Goal: Transaction & Acquisition: Purchase product/service

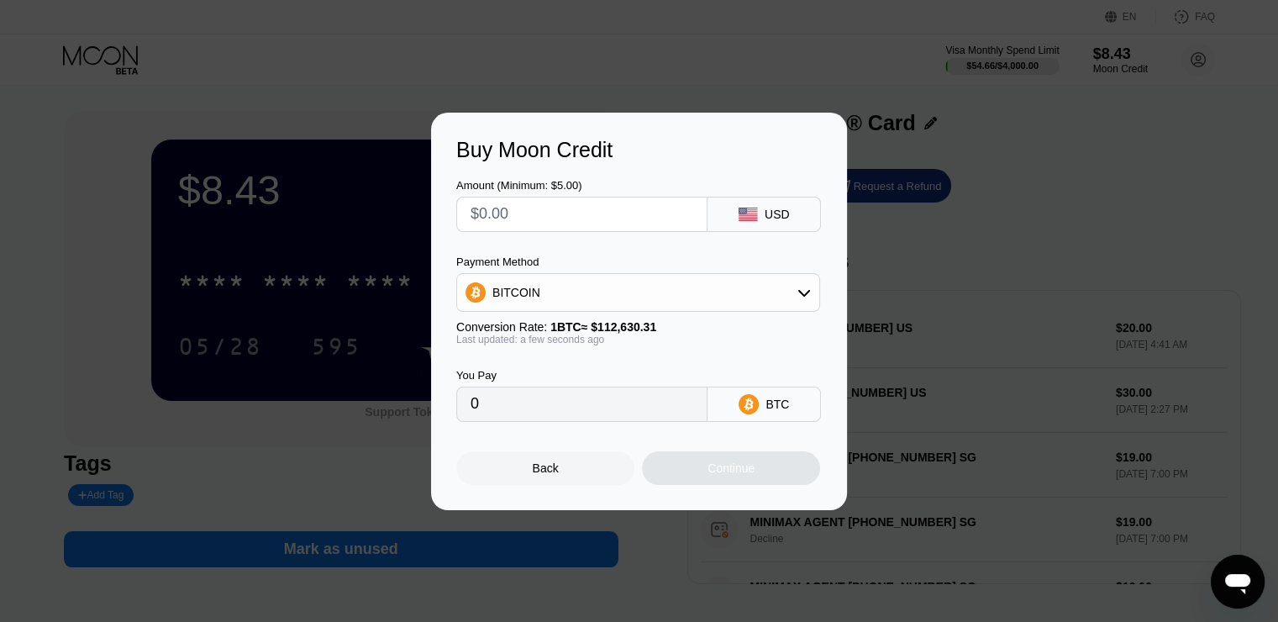
click at [847, 91] on div at bounding box center [645, 311] width 1290 height 622
click at [1007, 333] on div "Buy Moon Credit Amount (Minimum: $5.00) USD Payment Method BITCOIN Conversion R…" at bounding box center [639, 311] width 1278 height 397
click at [513, 471] on div "Back" at bounding box center [545, 468] width 178 height 34
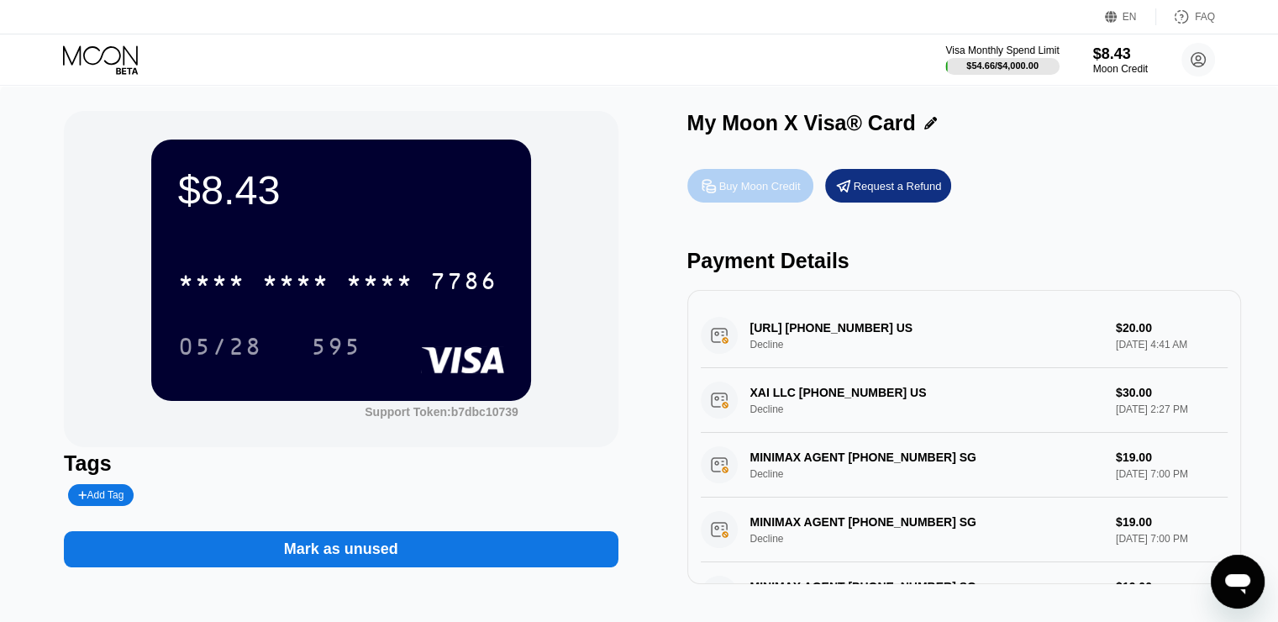
click at [779, 191] on div "Buy Moon Credit" at bounding box center [759, 186] width 81 height 14
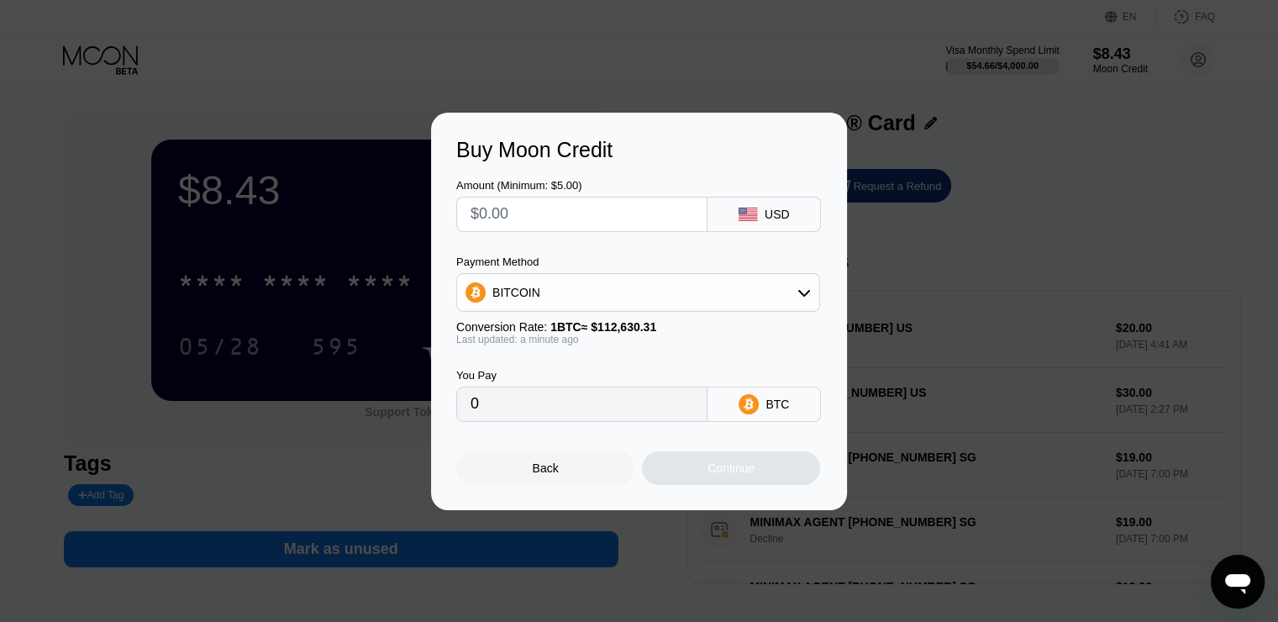
click at [581, 218] on input "text" at bounding box center [581, 214] width 223 height 34
type input "$1"
type input "0.00000888"
type input "$14"
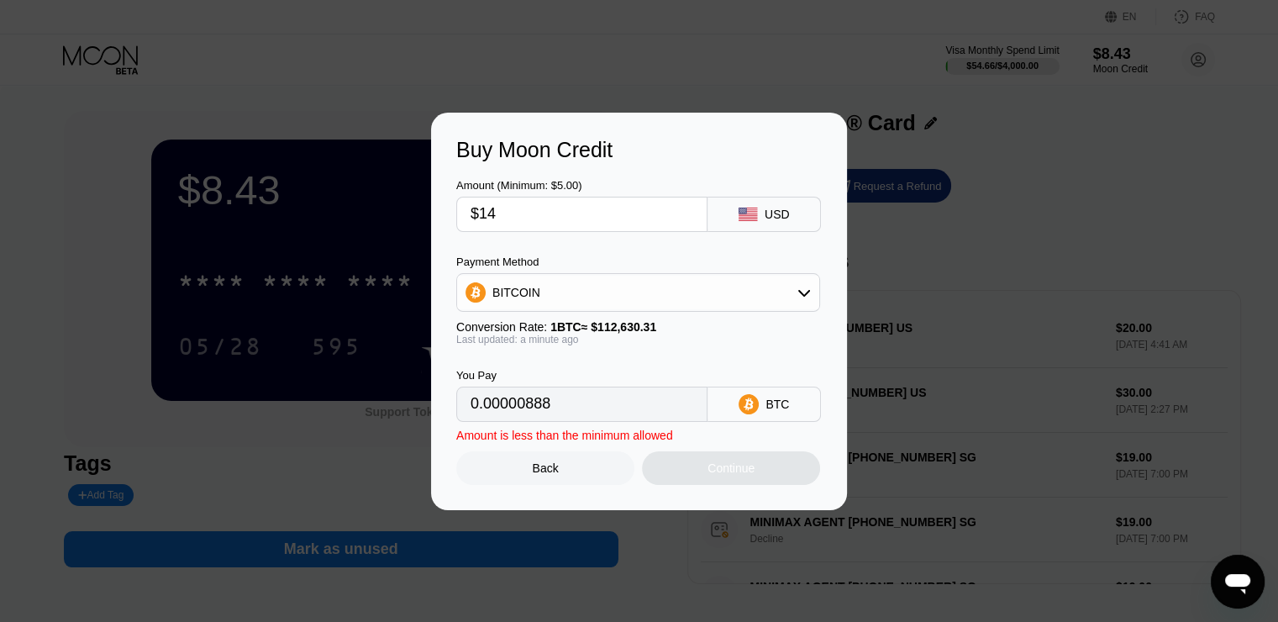
type input "0.00012431"
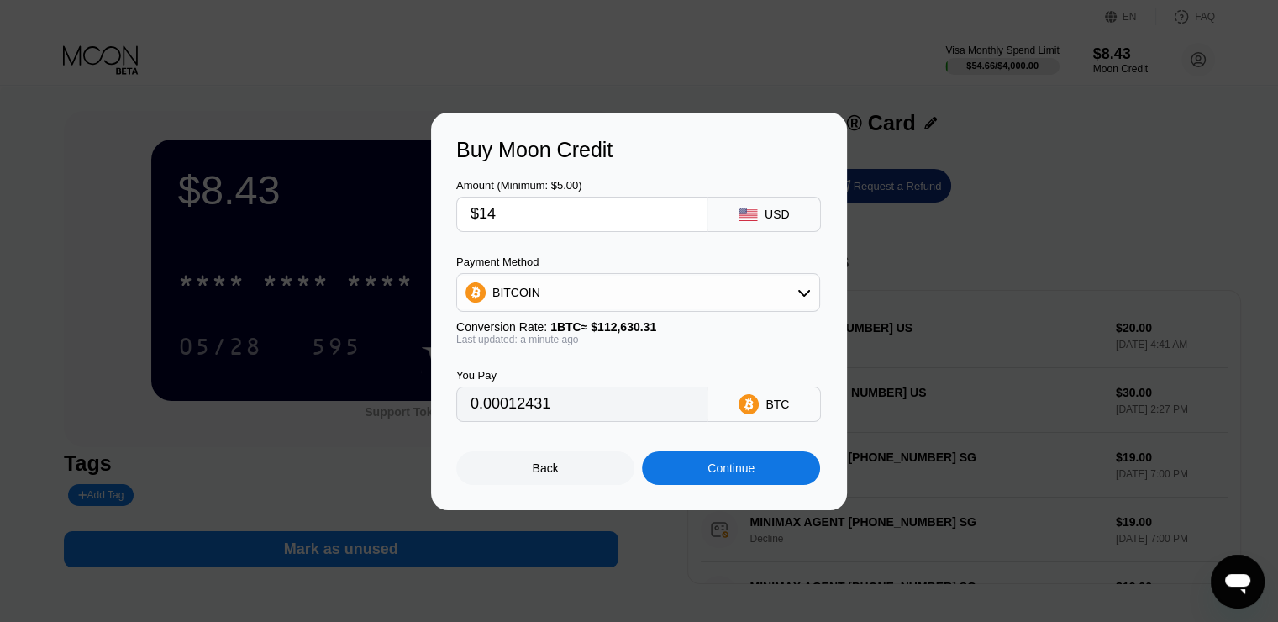
type input "$14"
click at [708, 468] on div "Continue" at bounding box center [730, 467] width 47 height 13
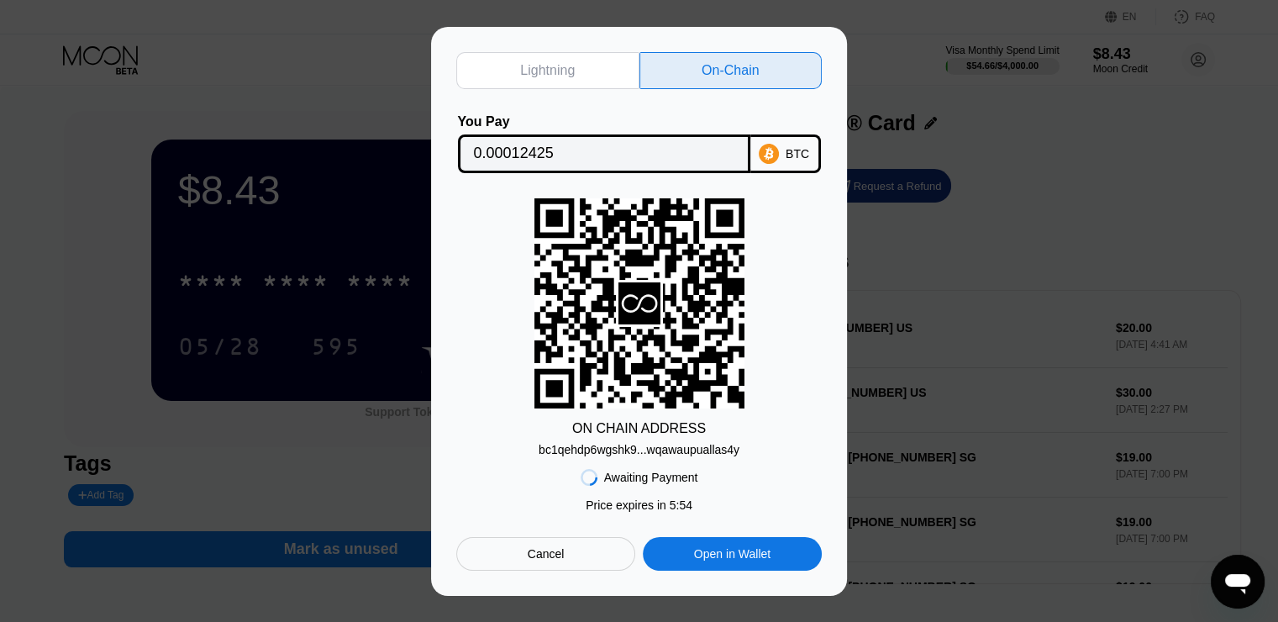
click at [636, 450] on div "bc1qehdp6wgshk9...wqawaupuallas4y" at bounding box center [638, 449] width 201 height 13
click at [601, 34] on div "Lightning On-Chain You Pay 0.00012425 BTC ON CHAIN ADDRESS bc1qehdp6wgshk9...wq…" at bounding box center [639, 311] width 416 height 569
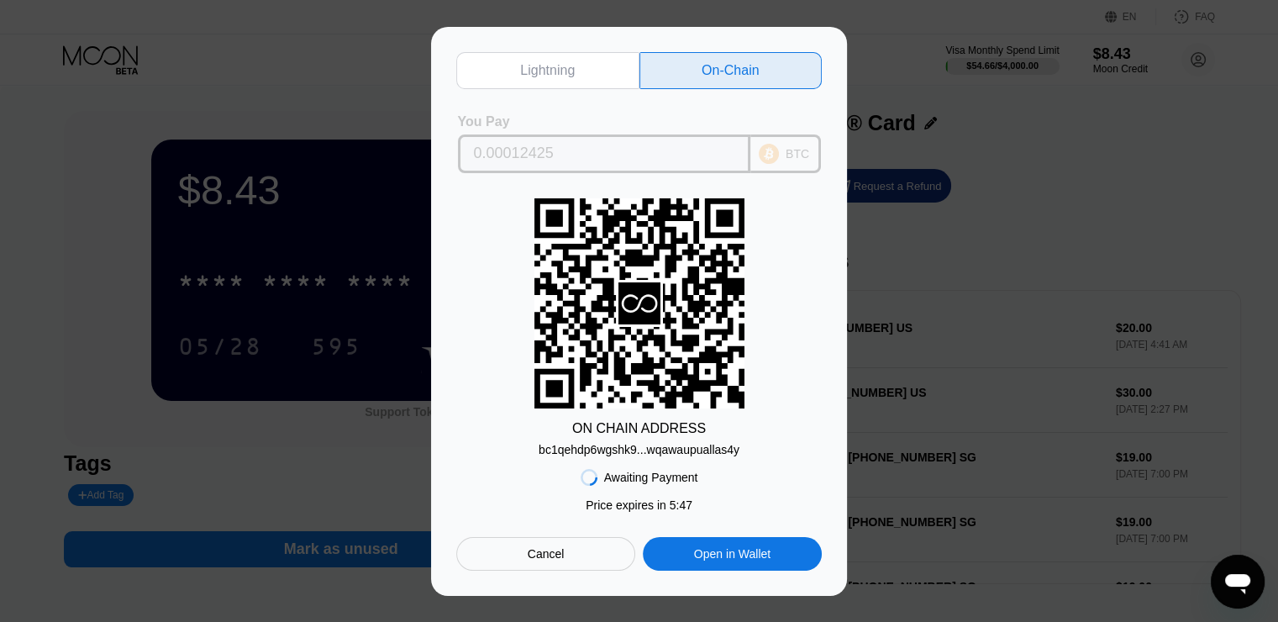
click at [646, 148] on input "0.00012425" at bounding box center [604, 154] width 260 height 34
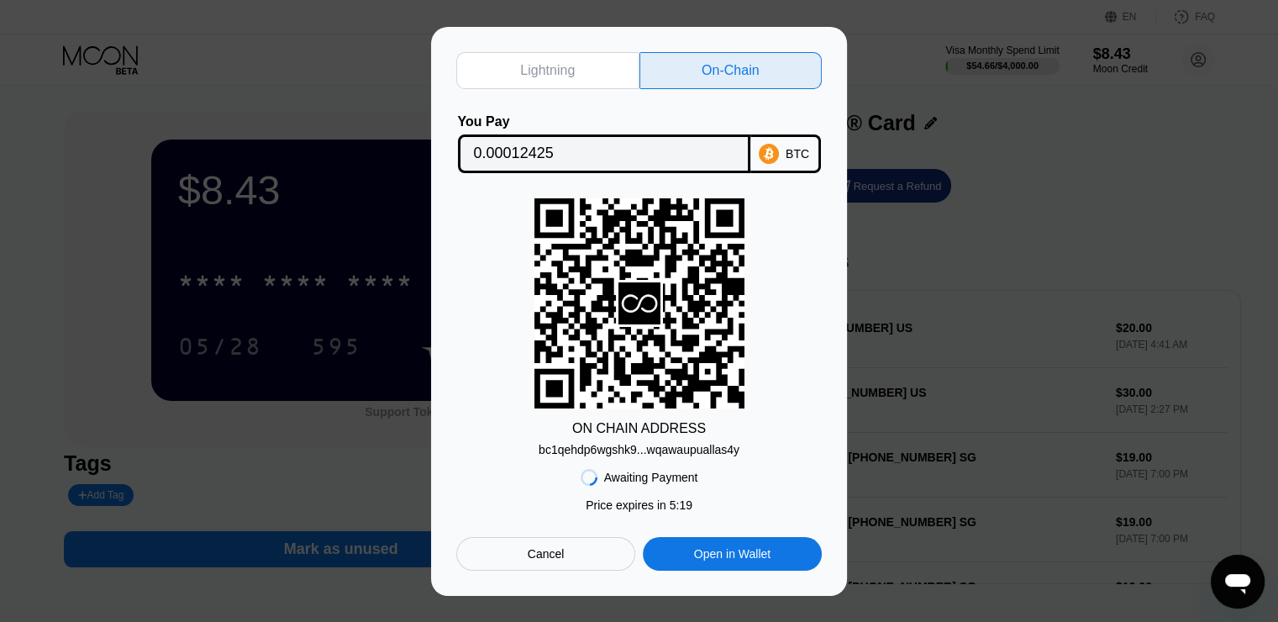
click at [554, 101] on div "Lightning On-Chain You Pay 0.00012425 BTC ON CHAIN ADDRESS bc1qehdp6wgshk9...wq…" at bounding box center [638, 311] width 365 height 518
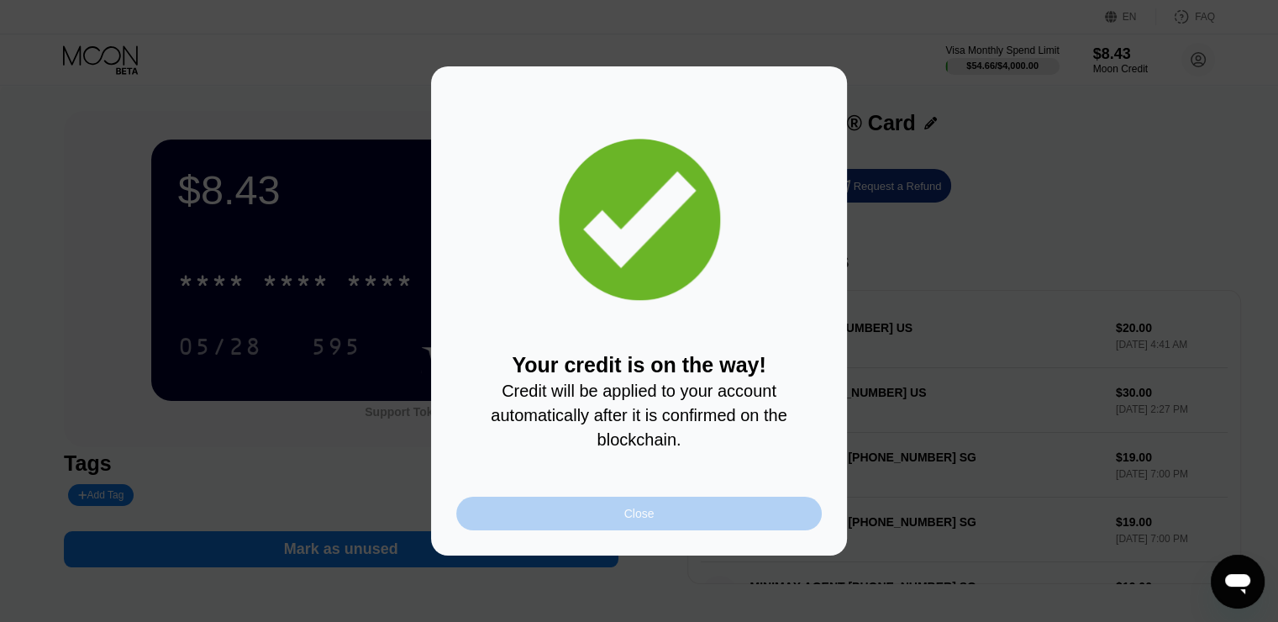
click at [652, 520] on div "Close" at bounding box center [639, 513] width 30 height 13
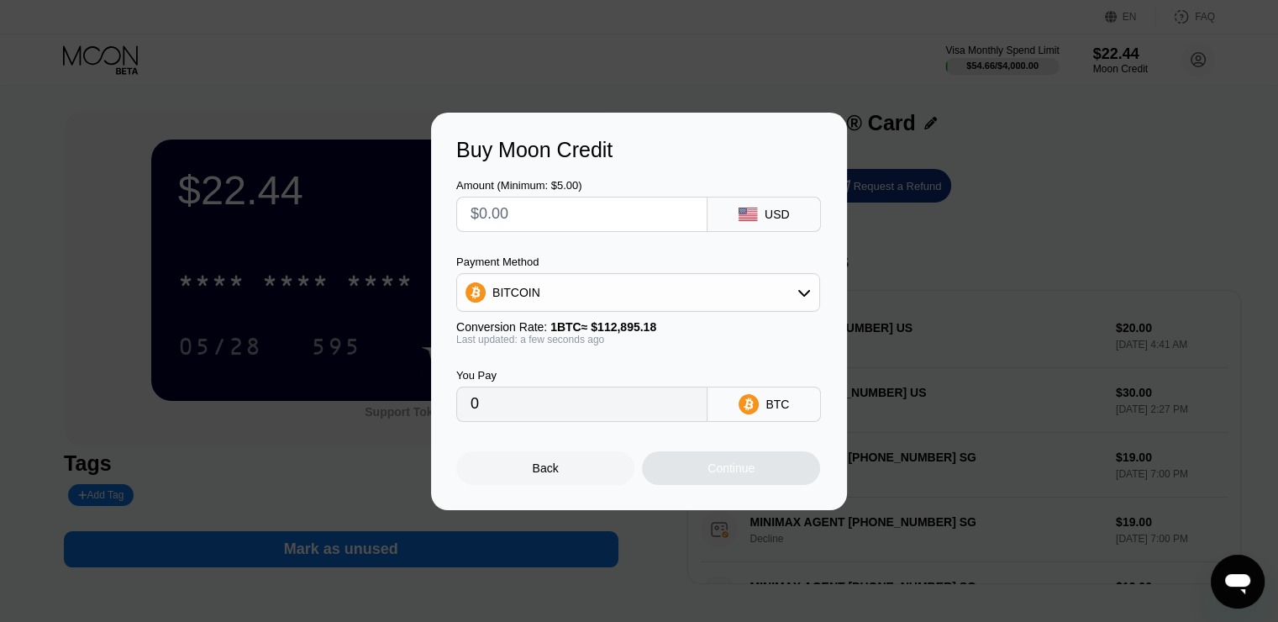
click at [811, 50] on div at bounding box center [645, 311] width 1290 height 622
click at [1087, 143] on div "Buy Moon Credit Amount (Minimum: $5.00) USD Payment Method BITCOIN Conversion R…" at bounding box center [639, 311] width 1278 height 397
click at [531, 474] on div "Back" at bounding box center [545, 468] width 178 height 34
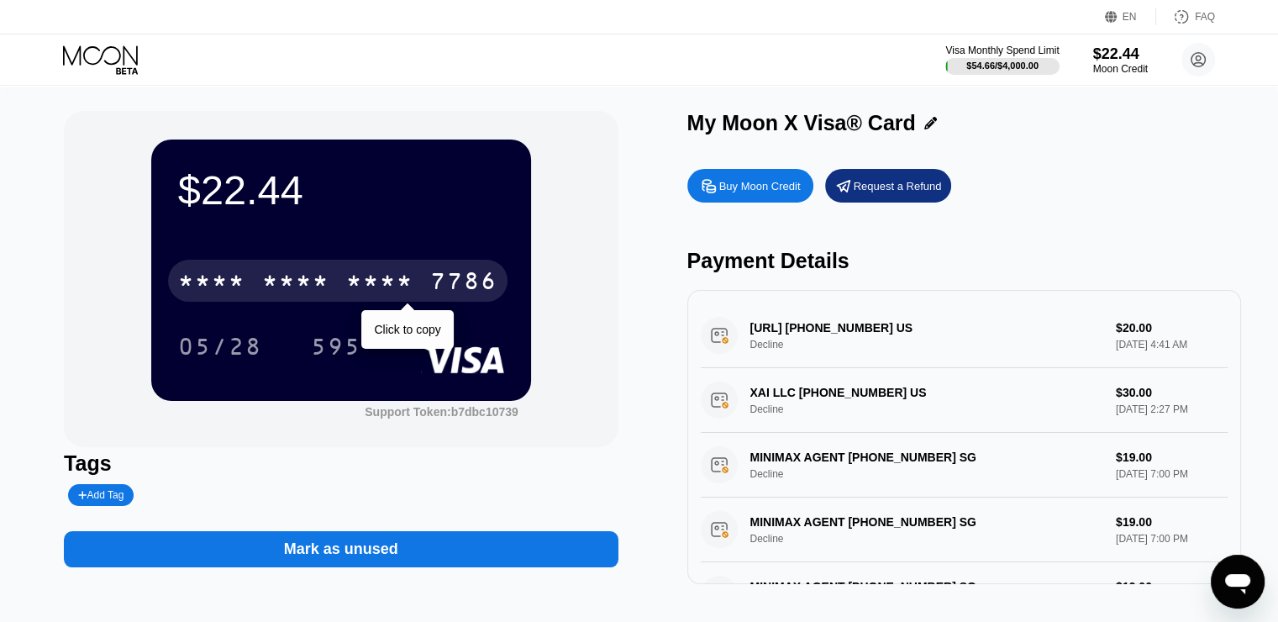
click at [459, 272] on div "7786" at bounding box center [463, 283] width 67 height 27
